Goal: Find specific fact: Find specific fact

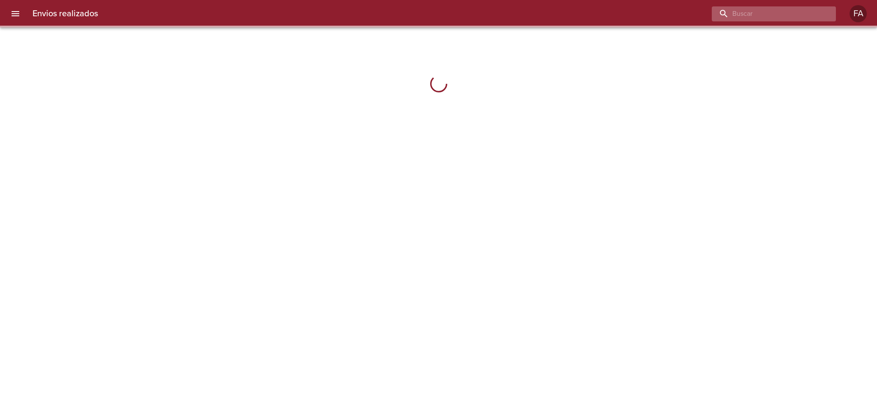
click at [804, 9] on input "buscar" at bounding box center [767, 13] width 110 height 15
click at [802, 11] on input "buscar" at bounding box center [767, 13] width 110 height 15
paste input "[PERSON_NAME] [PERSON_NAME]"
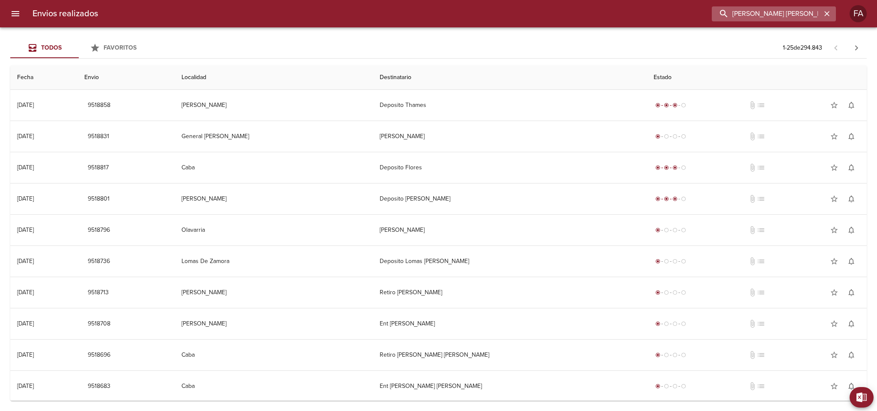
scroll to position [0, 22]
type input "[PERSON_NAME] [PERSON_NAME]"
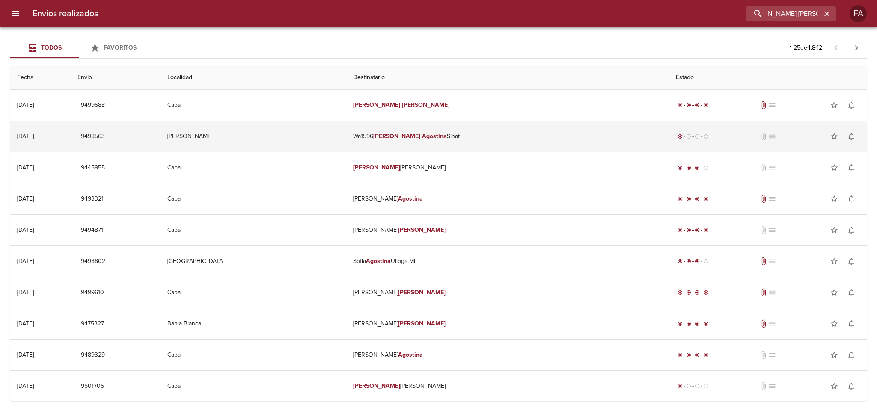
scroll to position [0, 0]
click at [479, 139] on td "Wa1596 [PERSON_NAME]" at bounding box center [507, 136] width 323 height 31
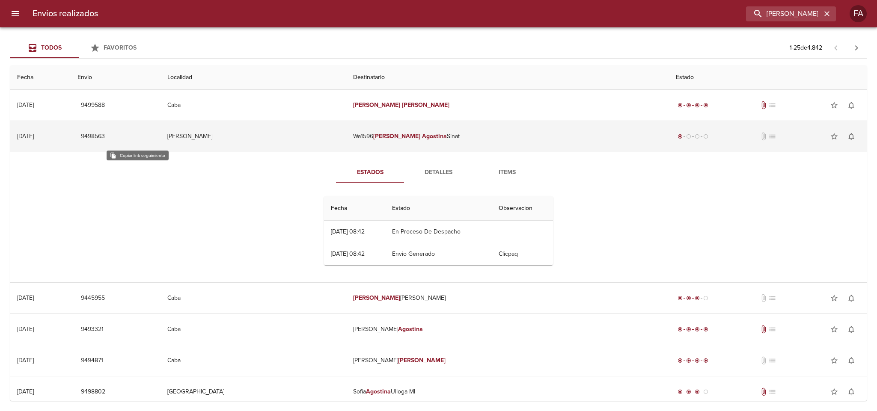
click at [105, 135] on span "9498563" at bounding box center [93, 136] width 24 height 11
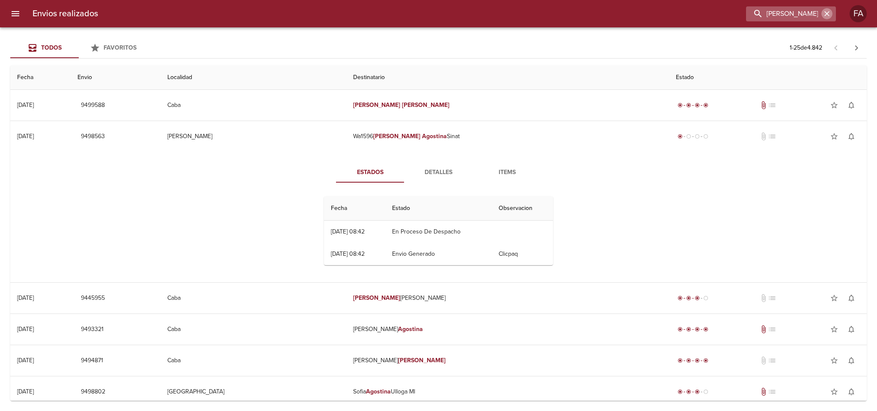
click at [828, 14] on icon "button" at bounding box center [826, 13] width 9 height 9
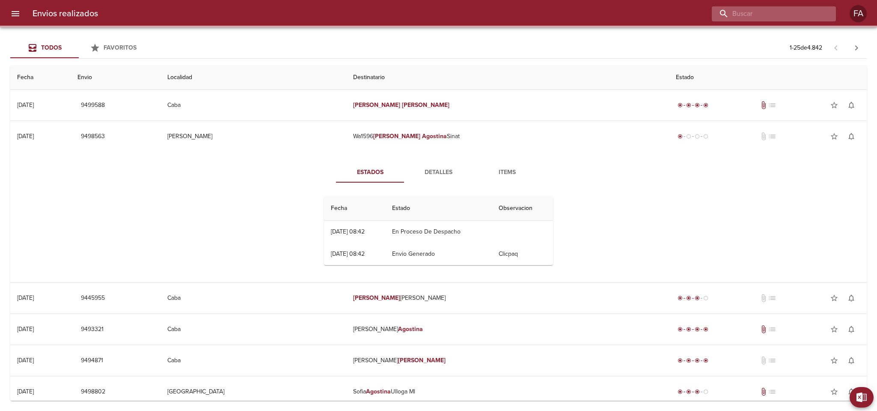
click at [810, 15] on input "buscar" at bounding box center [767, 13] width 110 height 15
paste input "[PERSON_NAME]"
type input "[PERSON_NAME]"
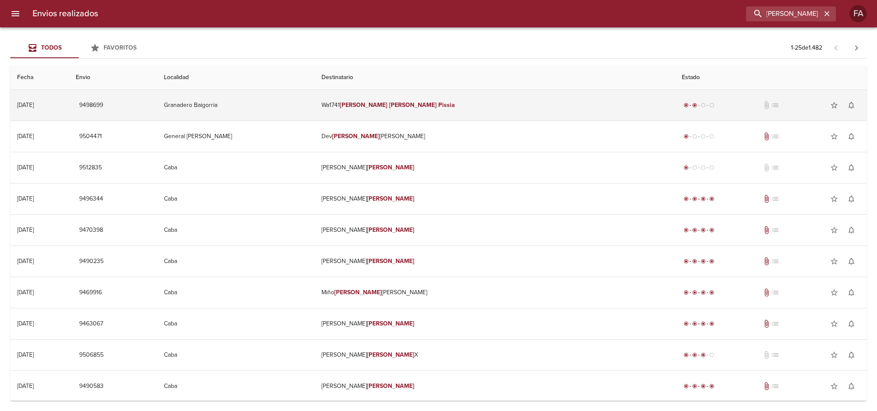
click at [285, 104] on td "Granadero Baigorria" at bounding box center [235, 105] width 157 height 31
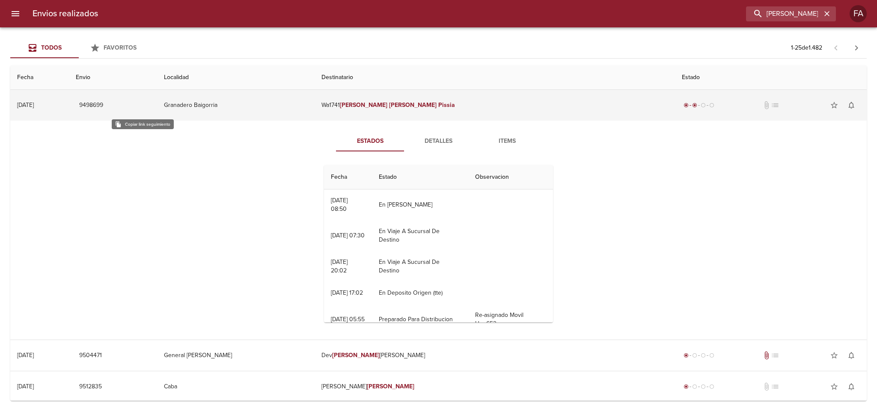
click at [103, 110] on span "9498699" at bounding box center [91, 105] width 24 height 11
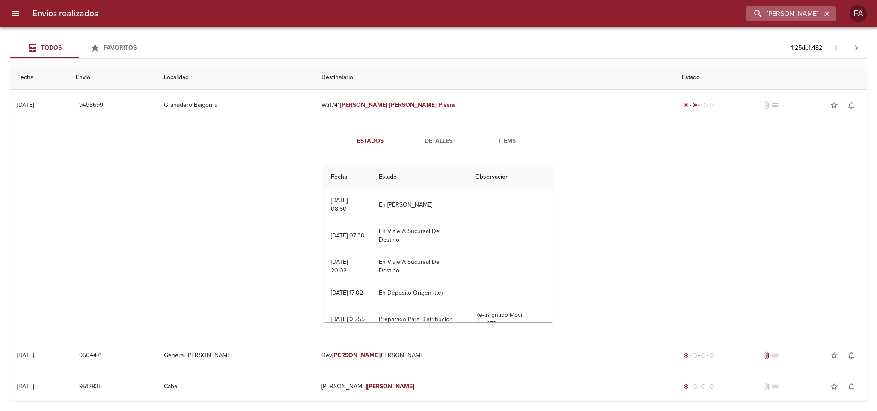
drag, startPoint x: 825, startPoint y: 14, endPoint x: 803, endPoint y: 16, distance: 22.7
click at [826, 14] on icon "button" at bounding box center [826, 13] width 9 height 9
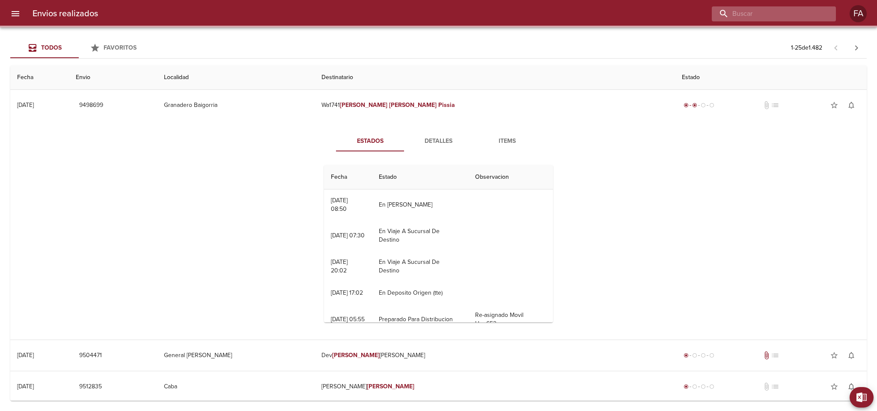
click at [803, 16] on input "buscar" at bounding box center [767, 13] width 110 height 15
paste input "CINTIA [PERSON_NAME]"
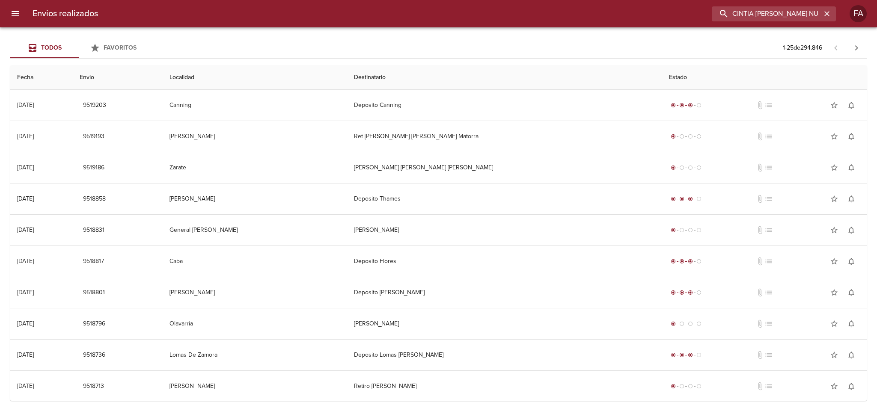
type input "CINTIA [PERSON_NAME] NU"
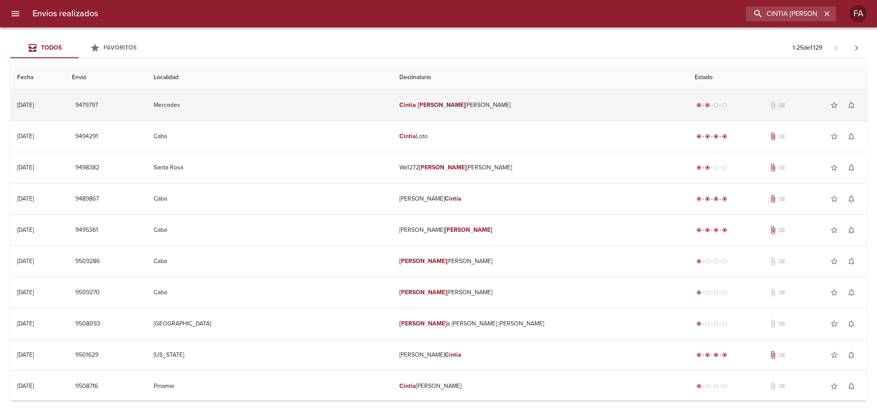
click at [475, 109] on td "[PERSON_NAME]" at bounding box center [539, 105] width 295 height 31
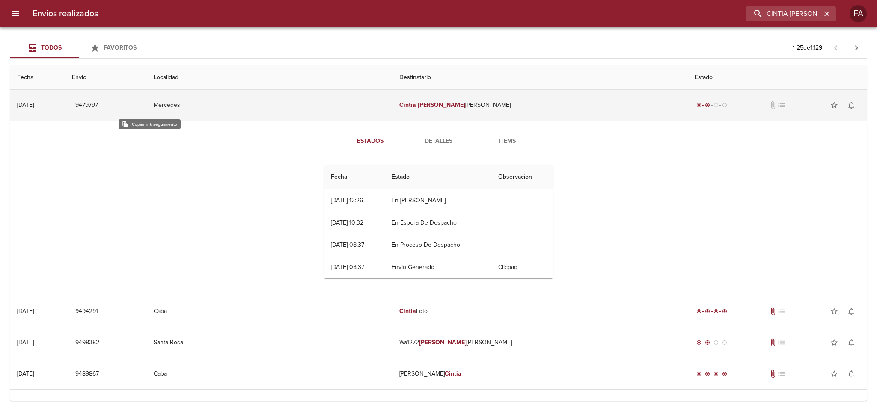
click at [98, 109] on span "9479797" at bounding box center [86, 105] width 23 height 11
